Goal: Task Accomplishment & Management: Complete application form

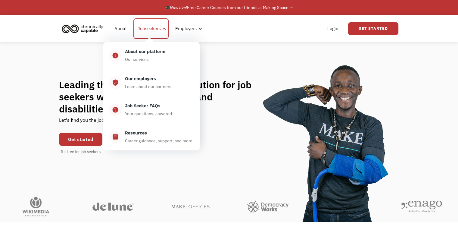
click at [152, 31] on div "Jobseekers" at bounding box center [149, 28] width 23 height 7
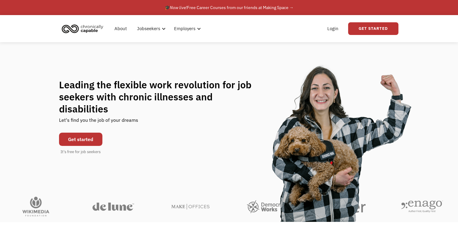
click at [88, 132] on link "Get started" at bounding box center [80, 138] width 43 height 13
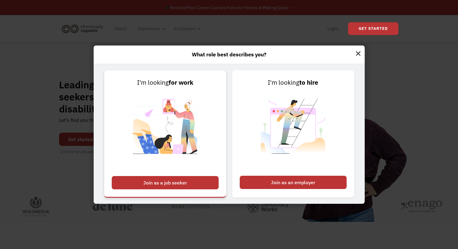
click at [156, 186] on div "Join as a job seeker" at bounding box center [165, 182] width 107 height 13
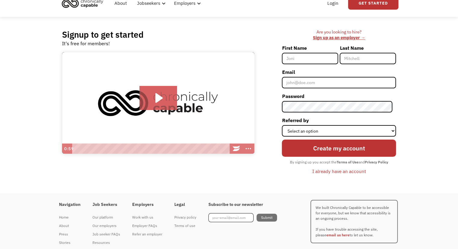
scroll to position [42, 0]
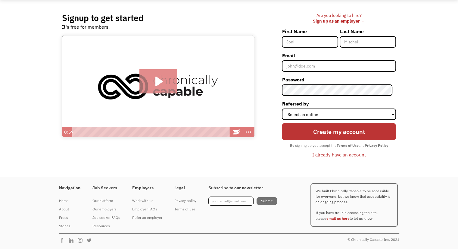
click at [165, 76] on icon "Play Video: Introducing Chronically Capable" at bounding box center [158, 81] width 38 height 24
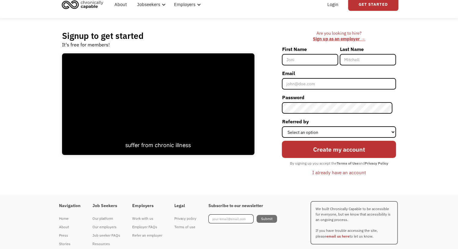
scroll to position [0, 0]
